Goal: Task Accomplishment & Management: Complete application form

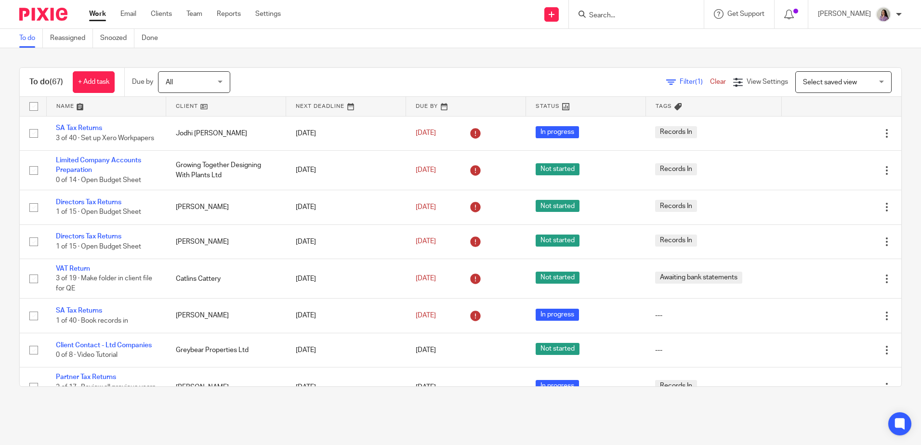
click at [660, 18] on input "Search" at bounding box center [631, 16] width 87 height 9
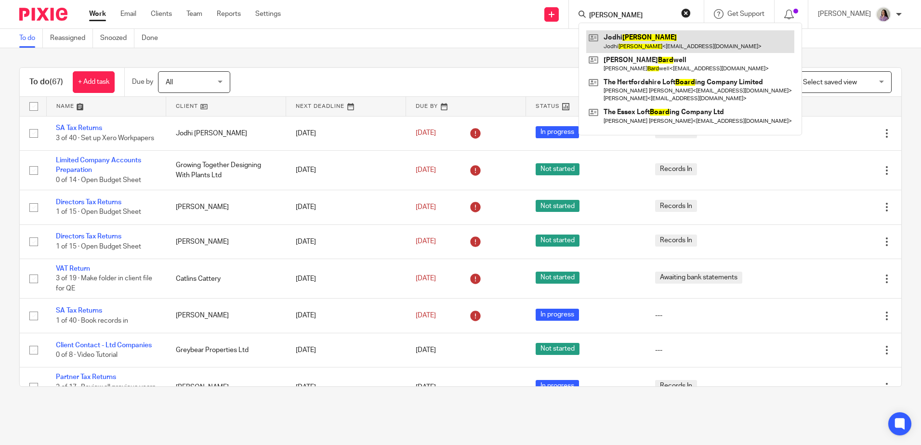
type input "[PERSON_NAME]"
click at [649, 41] on link at bounding box center [690, 41] width 208 height 22
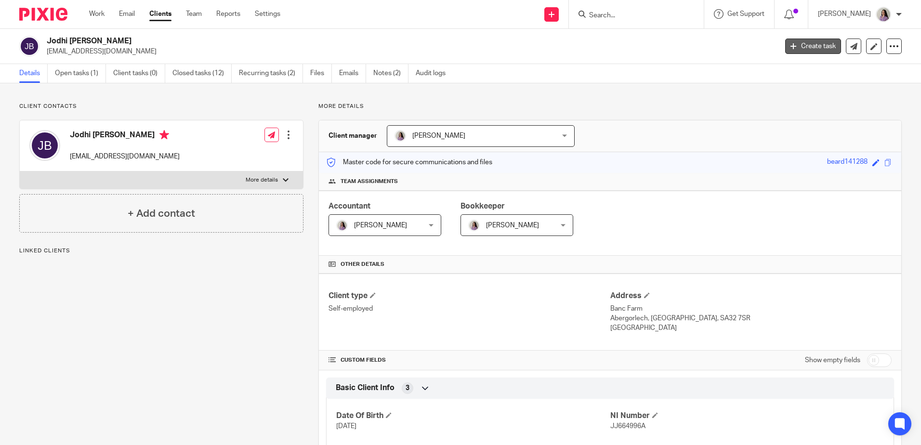
click at [808, 51] on link "Create task" at bounding box center [813, 46] width 56 height 15
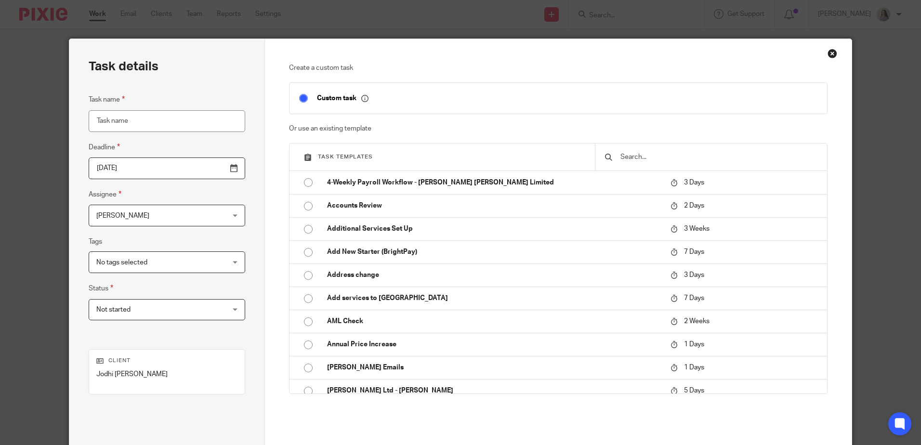
click at [700, 162] on input "text" at bounding box center [718, 157] width 198 height 11
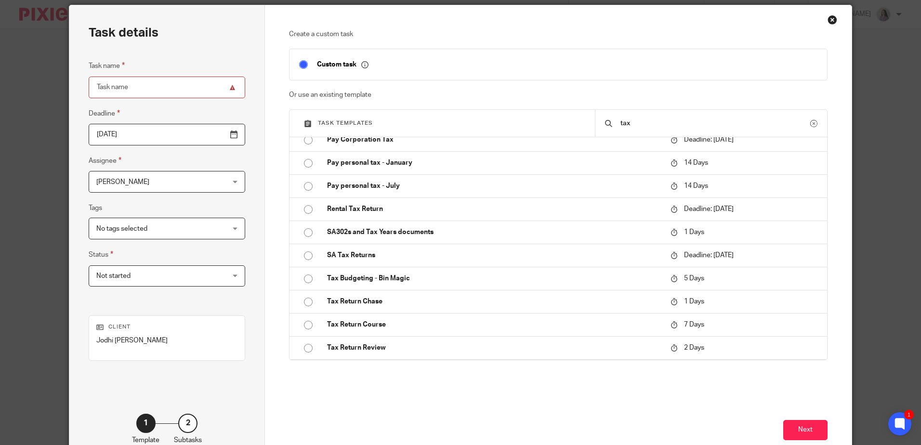
scroll to position [48, 0]
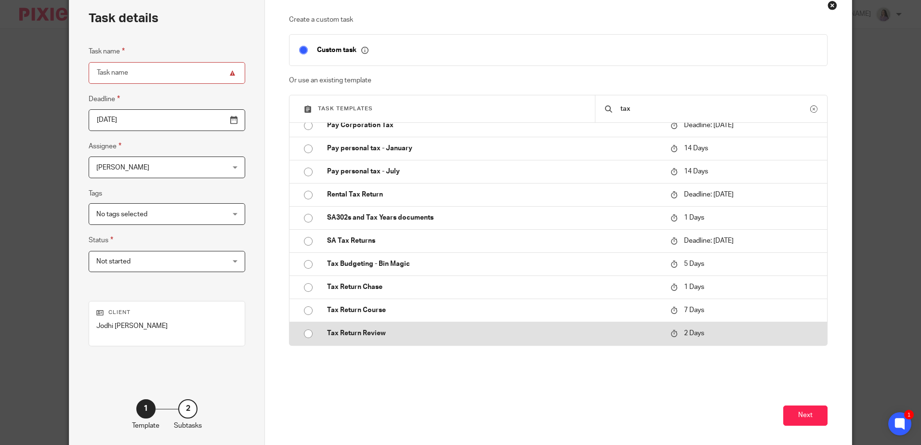
type input "tax"
click at [399, 330] on p "Tax Return Review" at bounding box center [494, 333] width 334 height 10
type input "2025-08-15"
type input "Tax Return Review"
checkbox input "false"
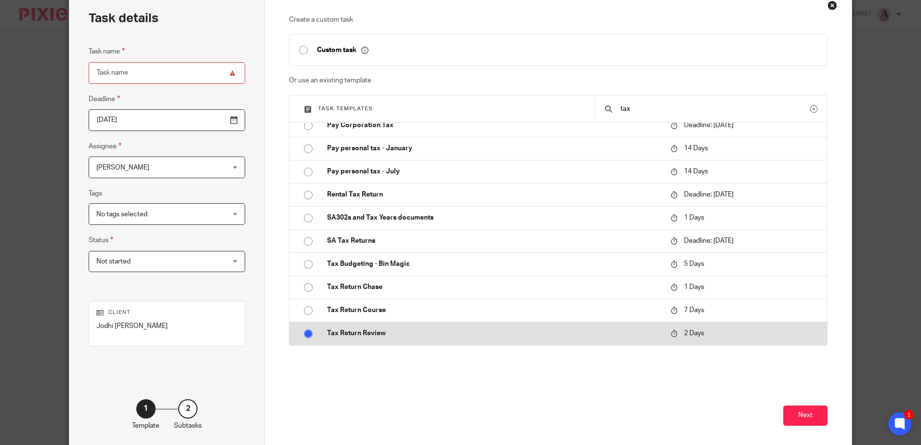
radio input "true"
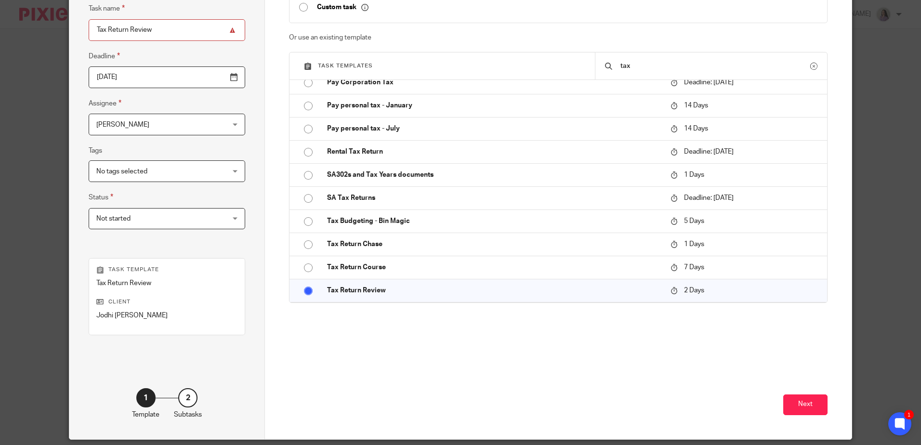
scroll to position [124, 0]
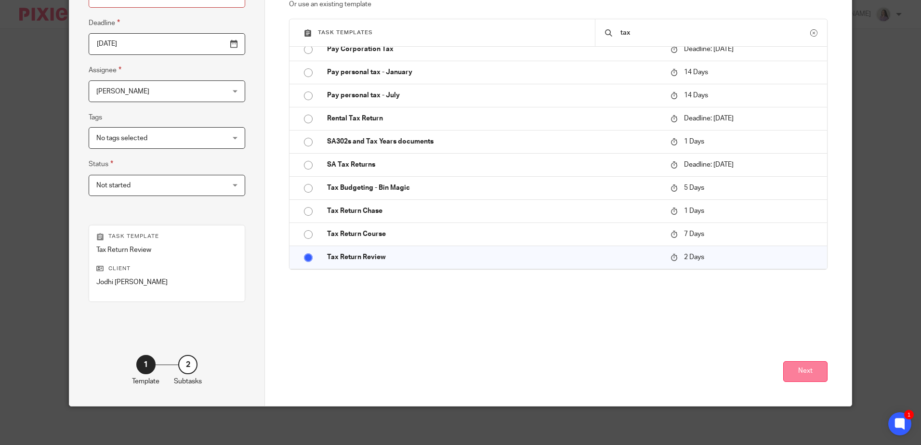
click at [803, 368] on button "Next" at bounding box center [805, 371] width 44 height 21
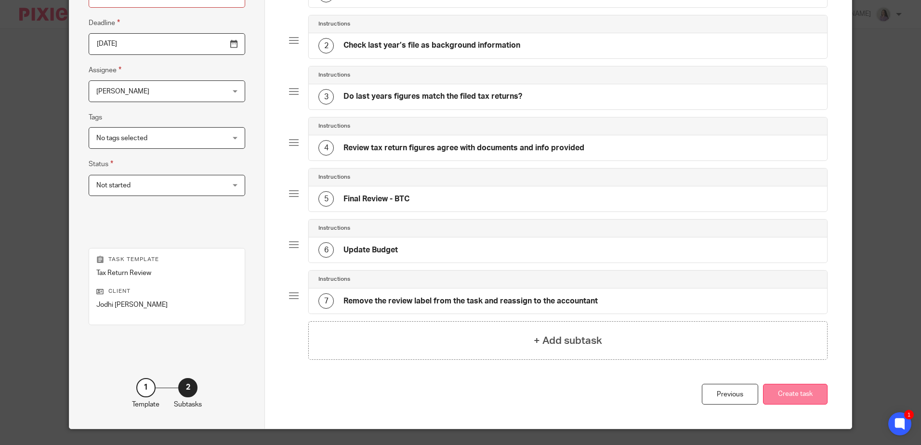
click at [814, 384] on button "Create task" at bounding box center [795, 394] width 65 height 21
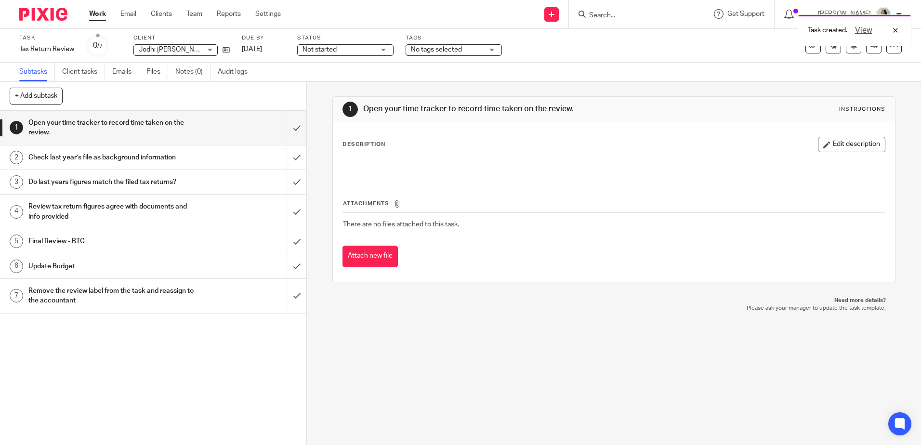
click at [437, 43] on div "Tags No tags selected Accounts Complete Accounts Returned Awaiting approval Awa…" at bounding box center [453, 45] width 96 height 23
click at [372, 51] on span "Not started" at bounding box center [338, 50] width 72 height 10
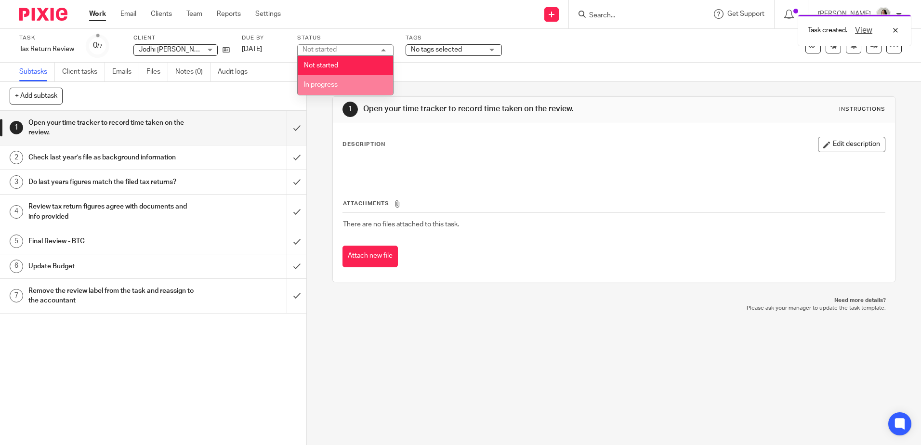
click at [451, 49] on span "No tags selected" at bounding box center [436, 49] width 51 height 7
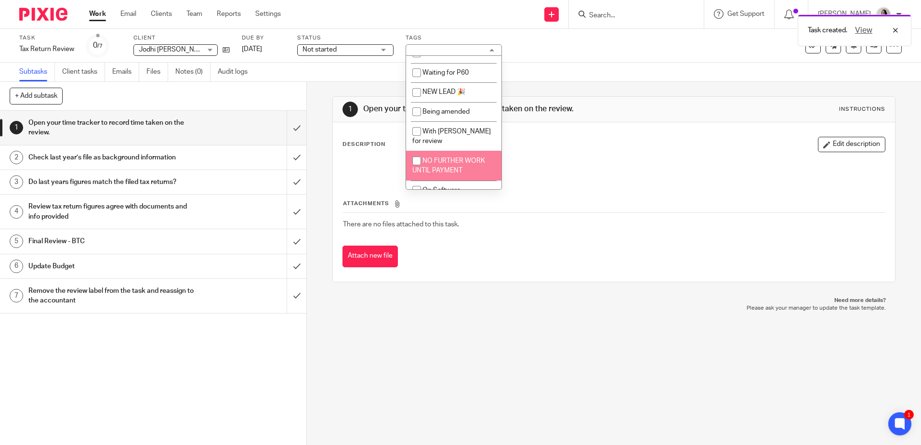
scroll to position [659, 0]
click at [449, 186] on span "On Software" at bounding box center [441, 189] width 38 height 7
checkbox input "true"
click at [868, 55] on div "Task Tax Return Review Save Tax Return Review 0 /7 Client Jodhi Beard Jodhi Bea…" at bounding box center [460, 45] width 882 height 23
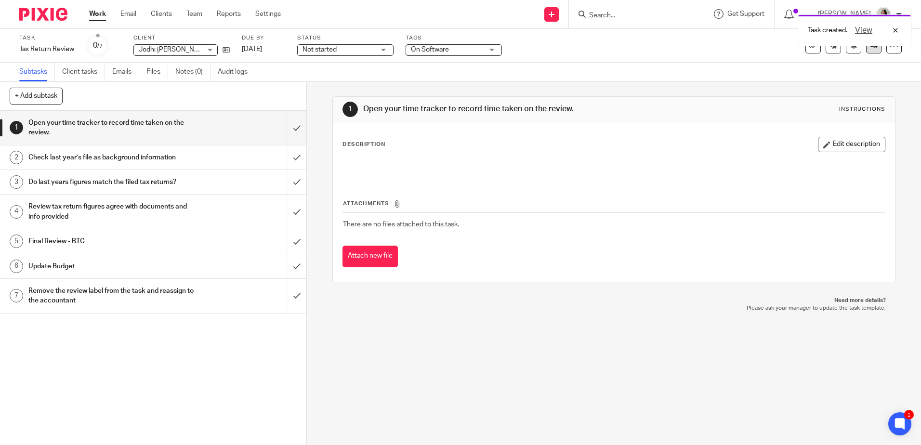
click at [870, 51] on link at bounding box center [873, 45] width 15 height 15
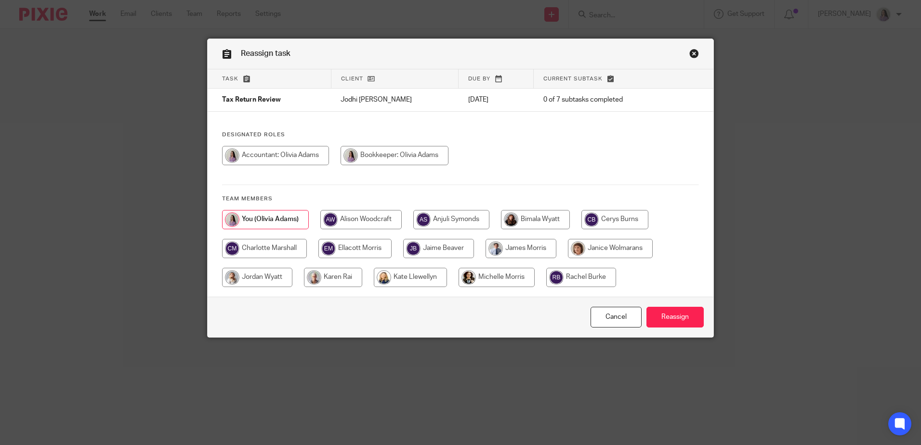
click at [603, 220] on input "radio" at bounding box center [614, 219] width 67 height 19
radio input "true"
click at [687, 312] on input "Reassign" at bounding box center [674, 317] width 57 height 21
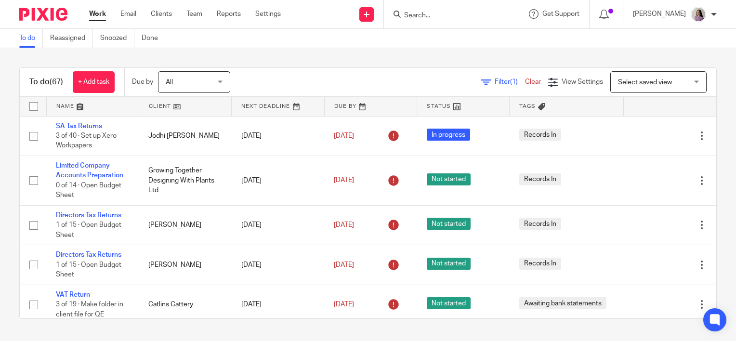
click at [506, 10] on form at bounding box center [454, 14] width 103 height 12
click at [484, 13] on input "Search" at bounding box center [446, 16] width 87 height 9
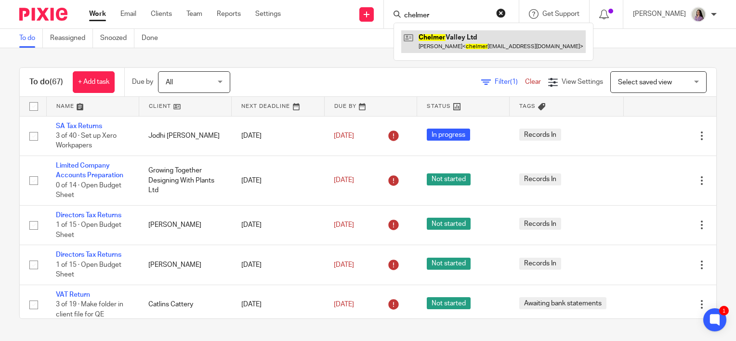
type input "chelmer"
click at [498, 31] on link at bounding box center [493, 41] width 184 height 22
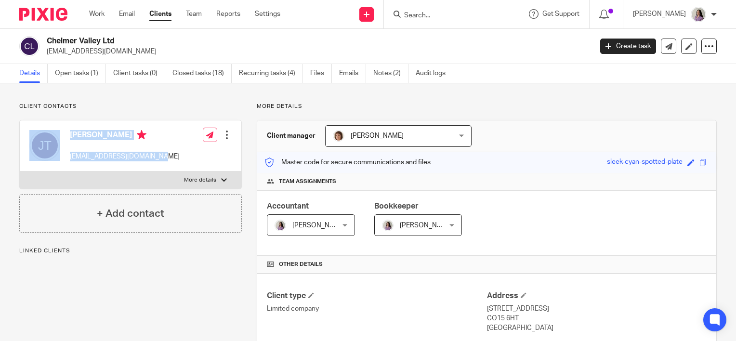
drag, startPoint x: 169, startPoint y: 158, endPoint x: 65, endPoint y: 156, distance: 104.5
click at [65, 156] on div "[PERSON_NAME] [EMAIL_ADDRESS][DOMAIN_NAME] Edit contact Create client from cont…" at bounding box center [130, 145] width 221 height 51
drag, startPoint x: 65, startPoint y: 156, endPoint x: 179, endPoint y: 146, distance: 115.0
click at [178, 146] on div "[PERSON_NAME] [EMAIL_ADDRESS][DOMAIN_NAME] Edit contact Create client from cont…" at bounding box center [130, 145] width 221 height 51
click at [174, 164] on div "[PERSON_NAME] [EMAIL_ADDRESS][DOMAIN_NAME] Edit contact Create client from cont…" at bounding box center [130, 145] width 221 height 51
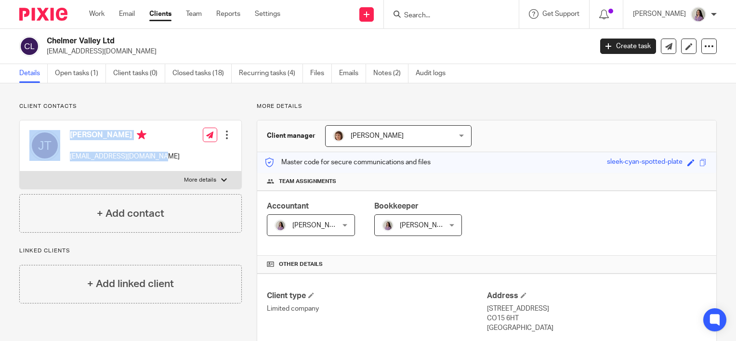
click at [170, 153] on div "[PERSON_NAME] [EMAIL_ADDRESS][DOMAIN_NAME] Edit contact Create client from cont…" at bounding box center [130, 145] width 221 height 51
drag, startPoint x: 164, startPoint y: 159, endPoint x: 71, endPoint y: 160, distance: 92.9
click at [71, 160] on div "[PERSON_NAME] [EMAIL_ADDRESS][DOMAIN_NAME] Edit contact Create client from cont…" at bounding box center [130, 145] width 221 height 51
copy p "[EMAIL_ADDRESS][DOMAIN_NAME]"
click at [96, 16] on link "Work" at bounding box center [96, 14] width 15 height 10
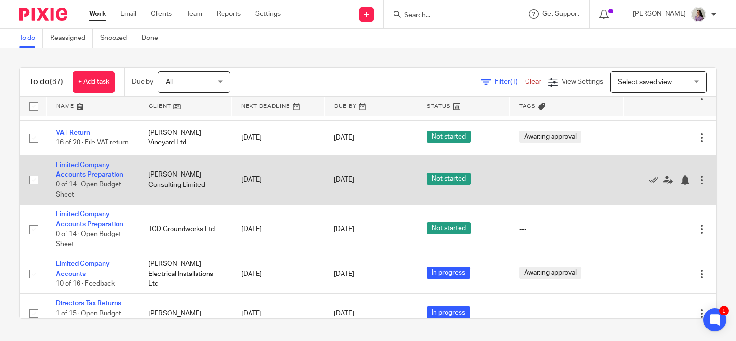
scroll to position [433, 0]
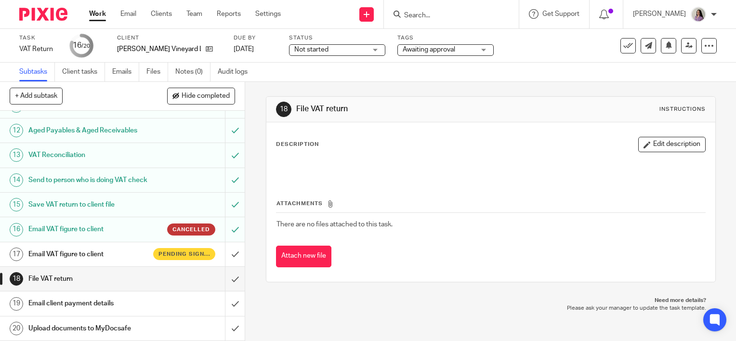
scroll to position [272, 0]
click at [103, 246] on link "17 Email VAT figure to client Pending signature" at bounding box center [112, 254] width 225 height 24
